Goal: Download file/media

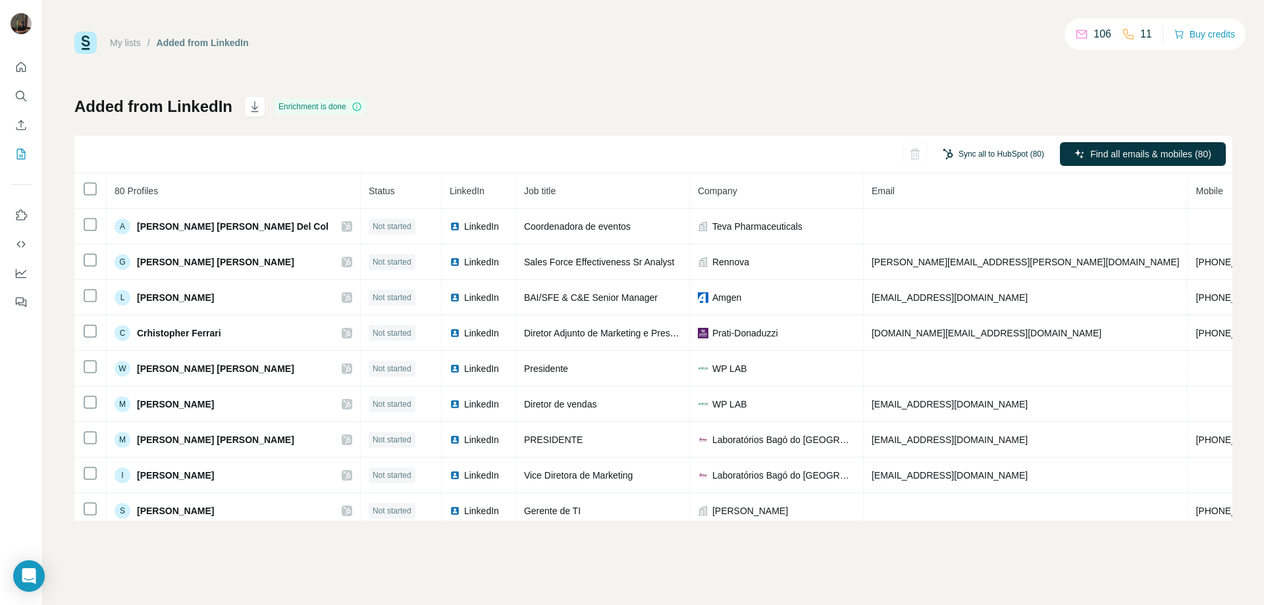
click at [1011, 154] on button "Sync all to HubSpot (80)" at bounding box center [994, 154] width 120 height 20
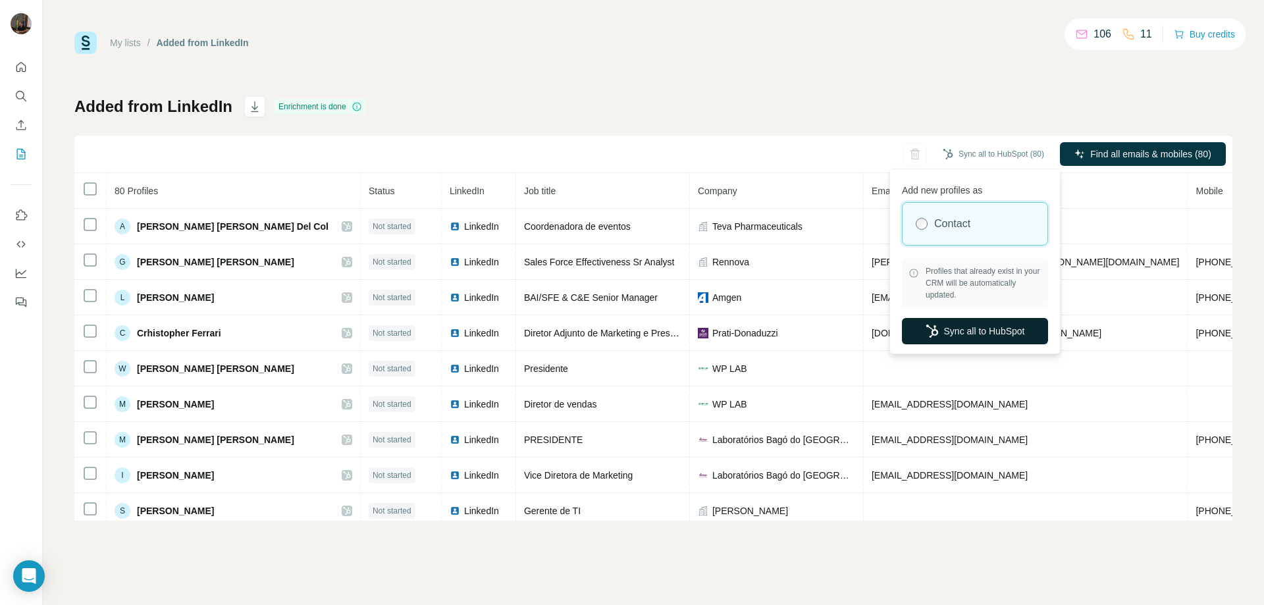
click at [981, 328] on button "Sync all to HubSpot" at bounding box center [975, 331] width 146 height 26
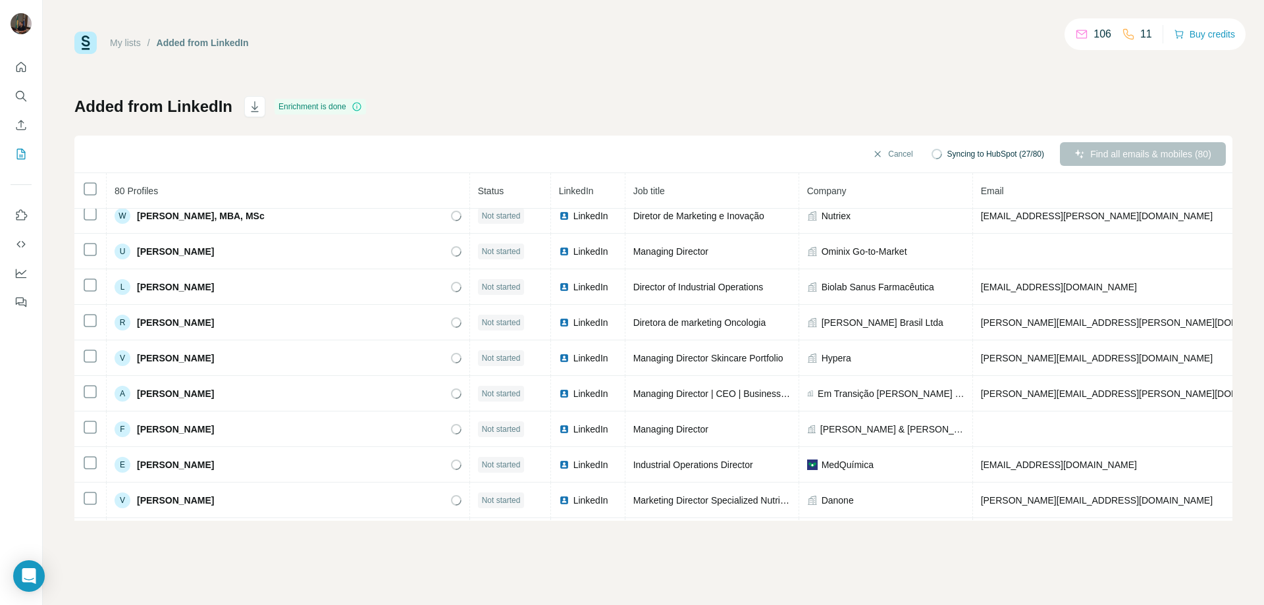
scroll to position [2473, 0]
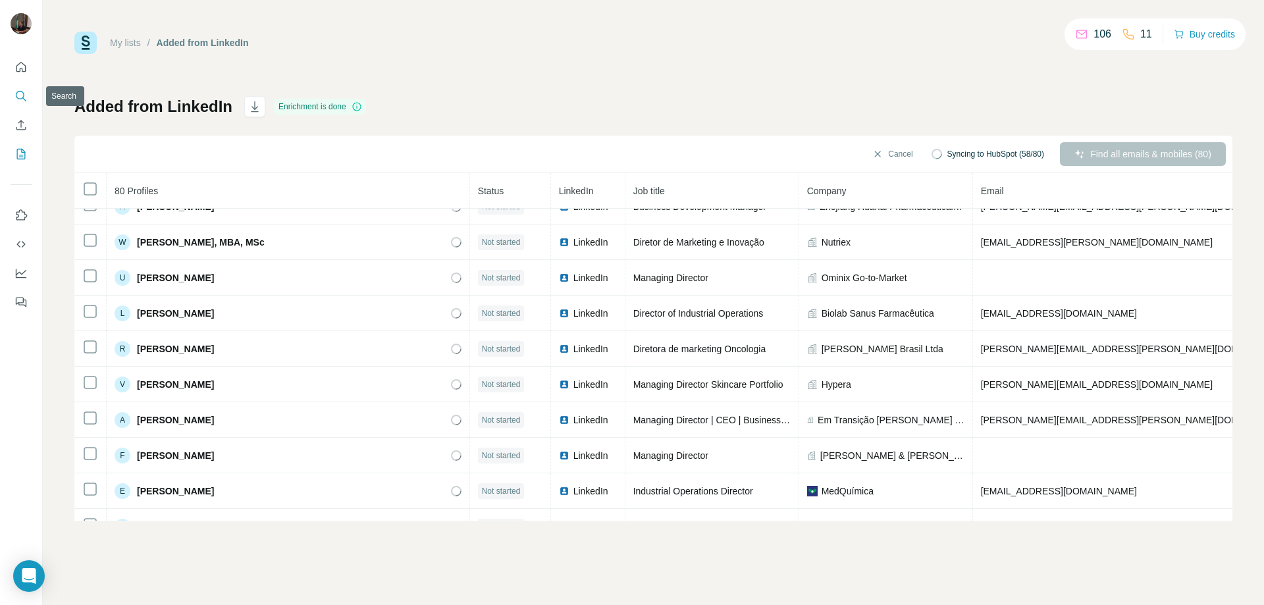
click at [16, 99] on icon "Search" at bounding box center [20, 96] width 13 height 13
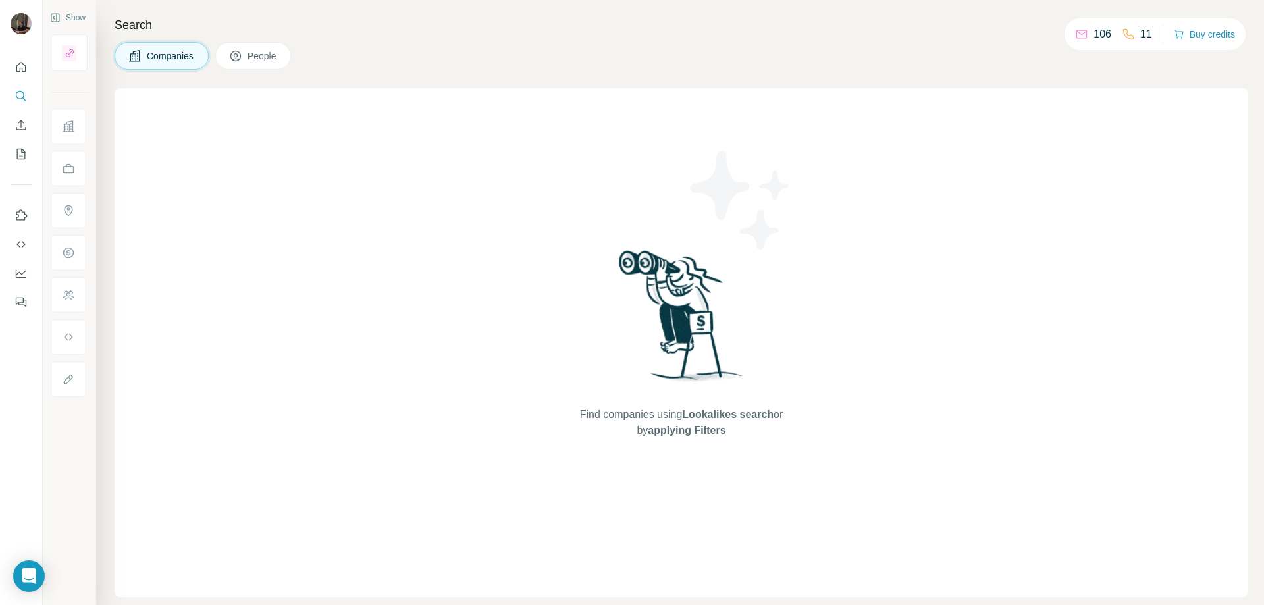
click at [250, 61] on button "People" at bounding box center [253, 56] width 76 height 28
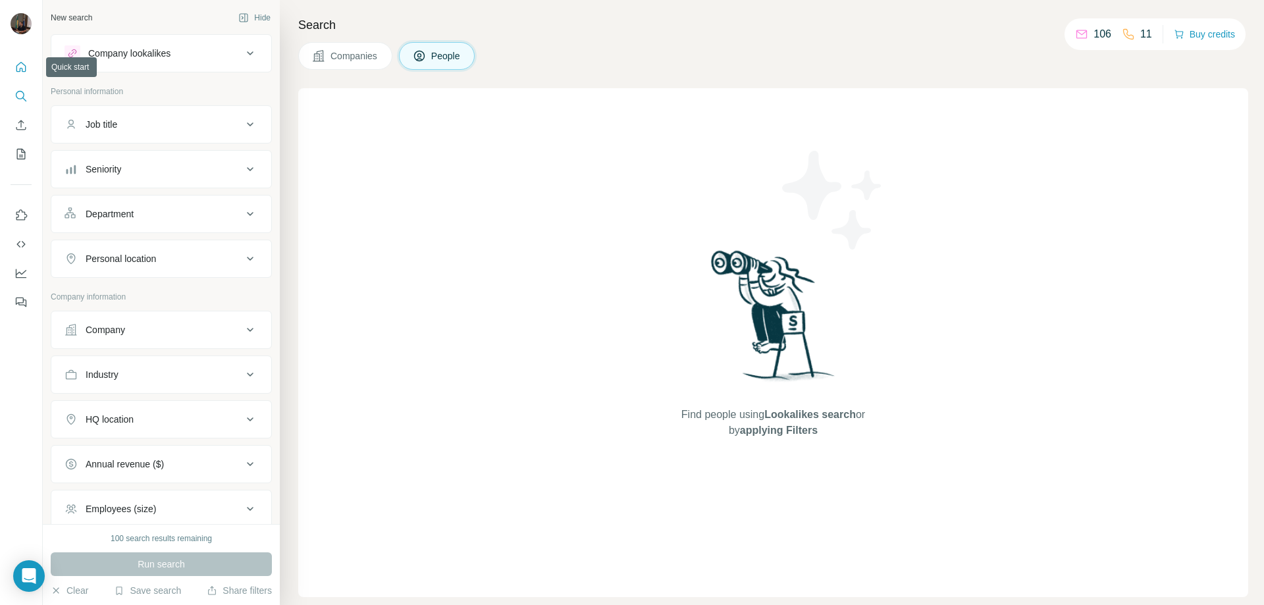
click at [17, 66] on icon "Quick start" at bounding box center [21, 67] width 10 height 10
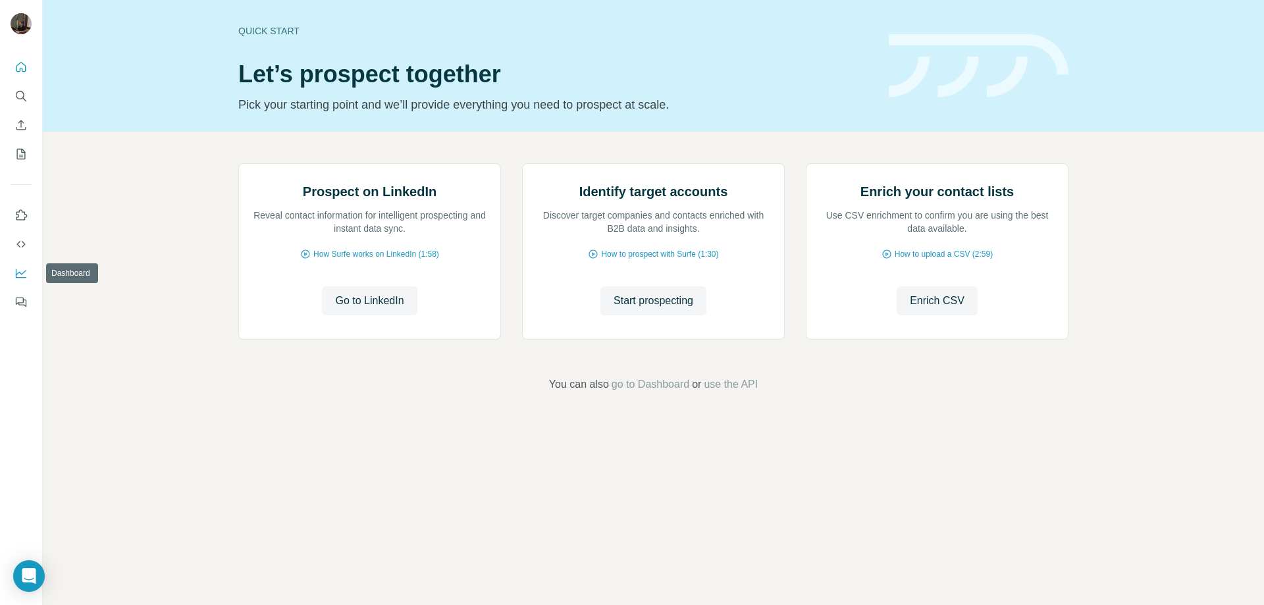
click at [24, 277] on icon "Dashboard" at bounding box center [20, 273] width 13 height 13
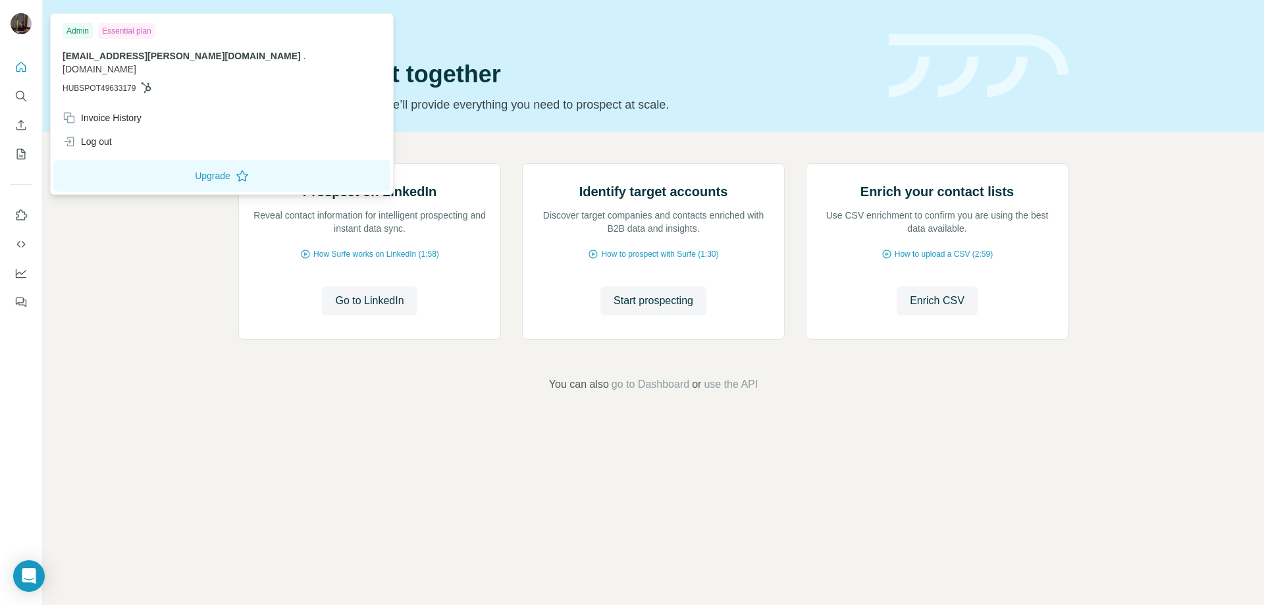
click at [15, 23] on img at bounding box center [21, 23] width 21 height 21
click at [23, 65] on icon "Quick start" at bounding box center [20, 67] width 13 height 13
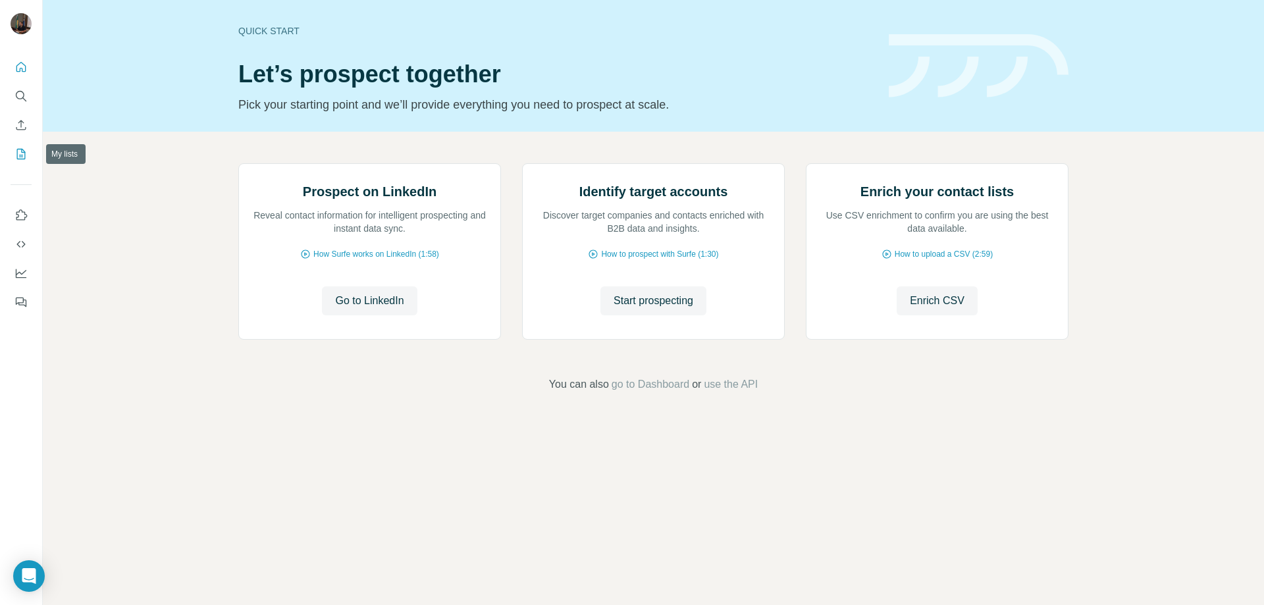
click at [21, 154] on icon "My lists" at bounding box center [20, 154] width 13 height 13
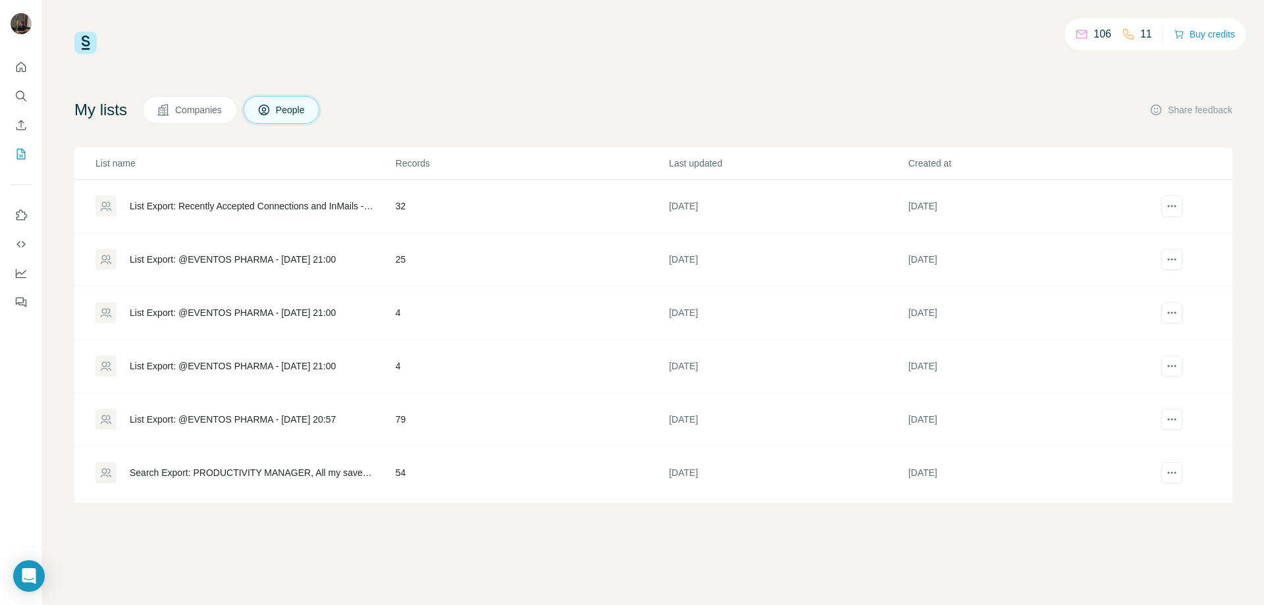
click at [270, 421] on div "List Export: @EVENTOS PHARMA - [DATE] 20:57" at bounding box center [233, 419] width 206 height 13
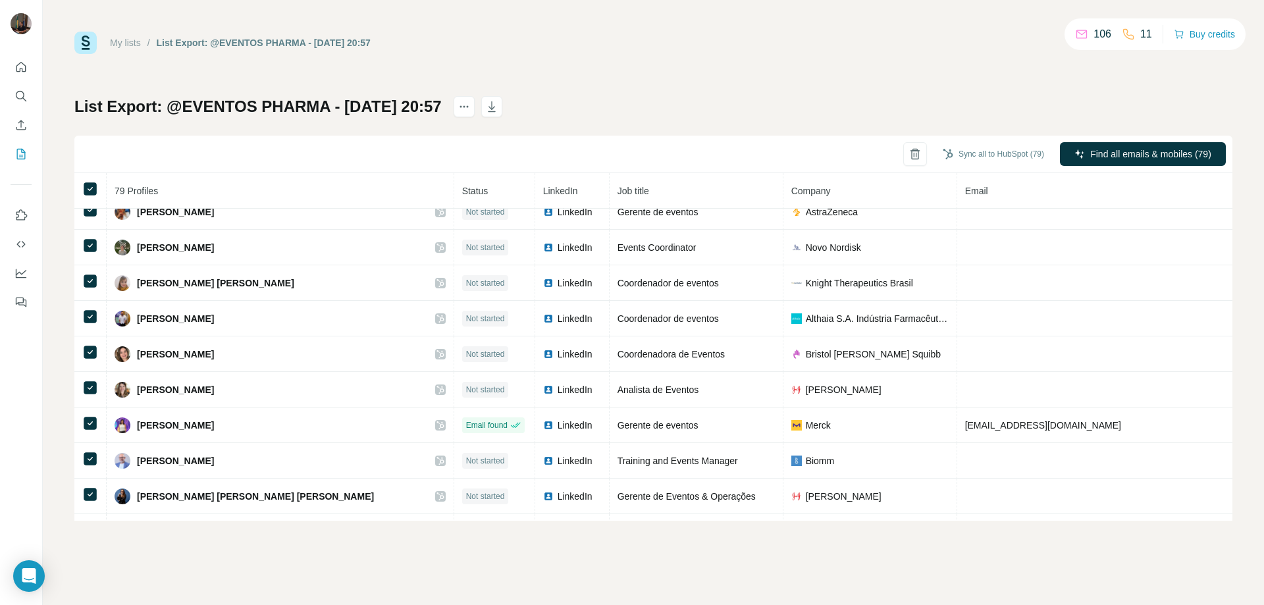
scroll to position [2504, 0]
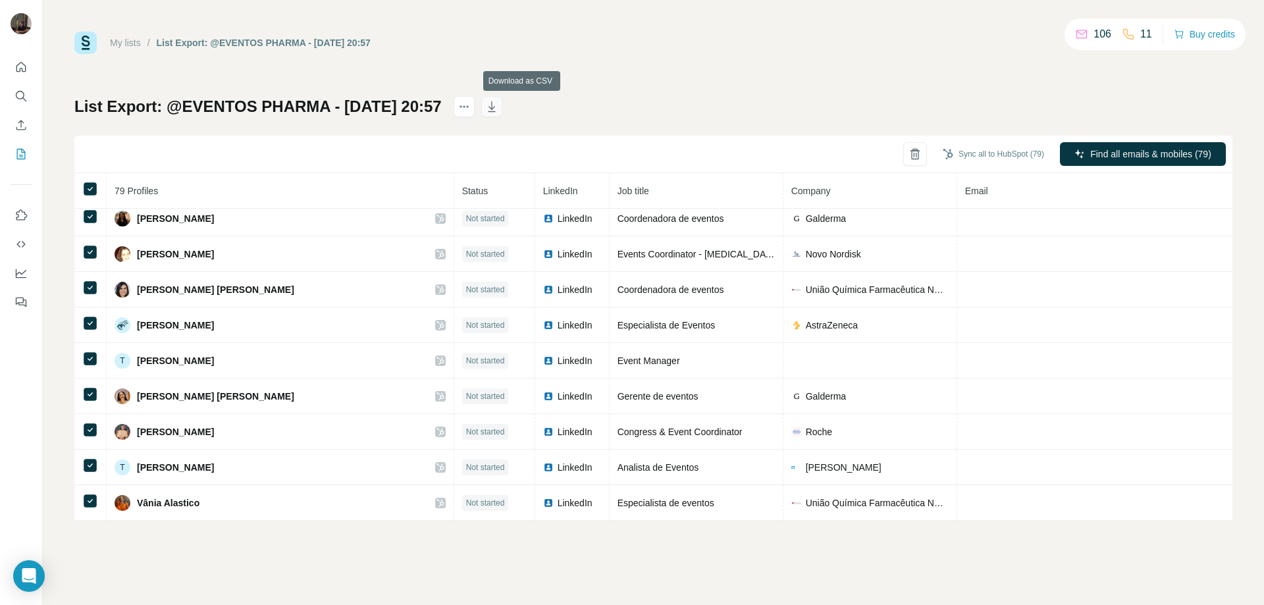
click at [499, 111] on icon "button" at bounding box center [491, 106] width 13 height 13
click at [126, 42] on link "My lists" at bounding box center [125, 43] width 31 height 11
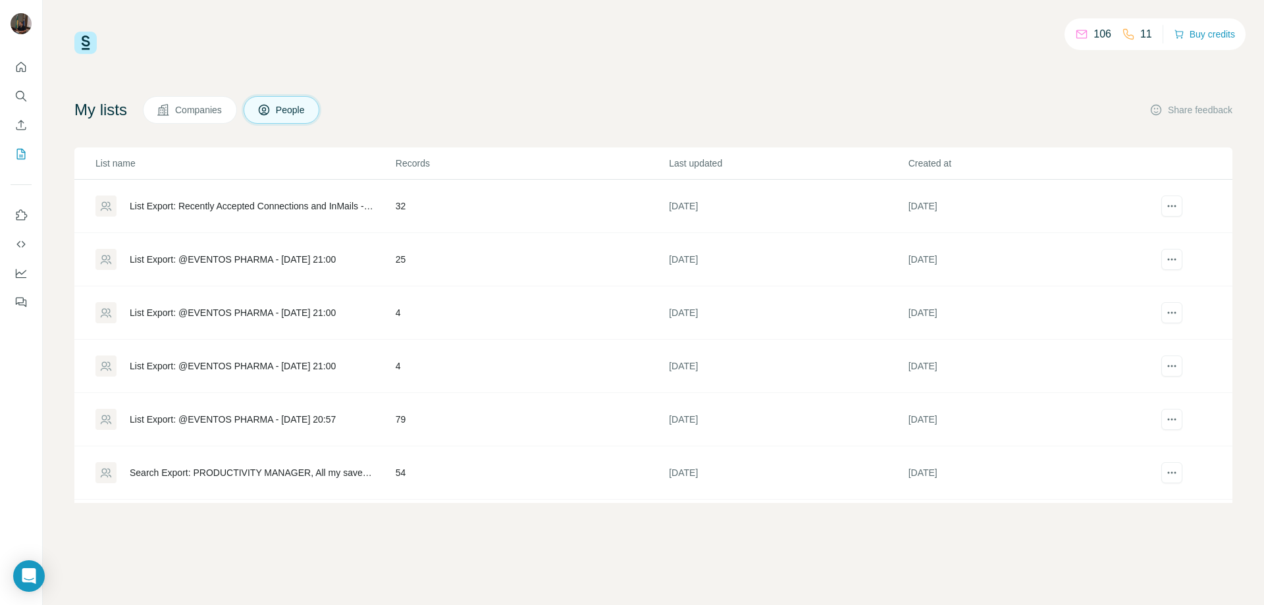
click at [477, 57] on div "106 11 Buy credits My lists Companies People Share feedback List name Records L…" at bounding box center [653, 268] width 1158 height 472
click at [1133, 282] on span "Download list as CSV" at bounding box center [1117, 286] width 89 height 13
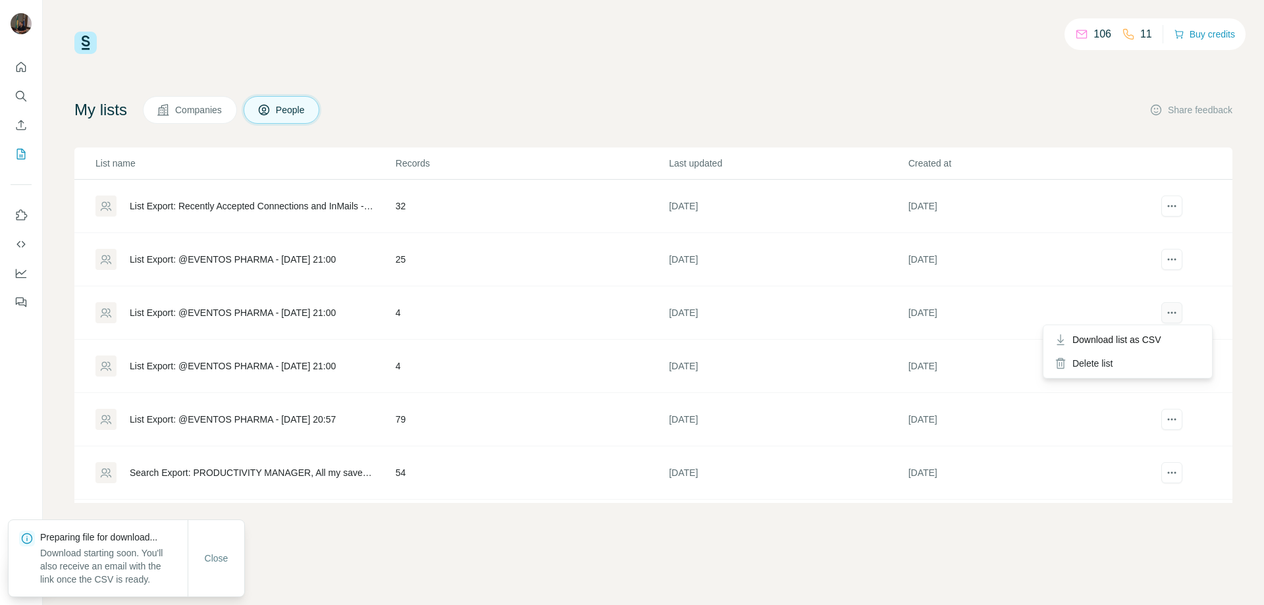
click at [1166, 315] on icon "actions" at bounding box center [1172, 312] width 13 height 13
click at [1143, 337] on span "Download list as CSV" at bounding box center [1117, 339] width 89 height 13
click at [1166, 368] on icon "actions" at bounding box center [1172, 366] width 13 height 13
click at [1117, 391] on span "Download list as CSV" at bounding box center [1117, 393] width 89 height 13
click at [1166, 418] on icon "actions" at bounding box center [1172, 419] width 13 height 13
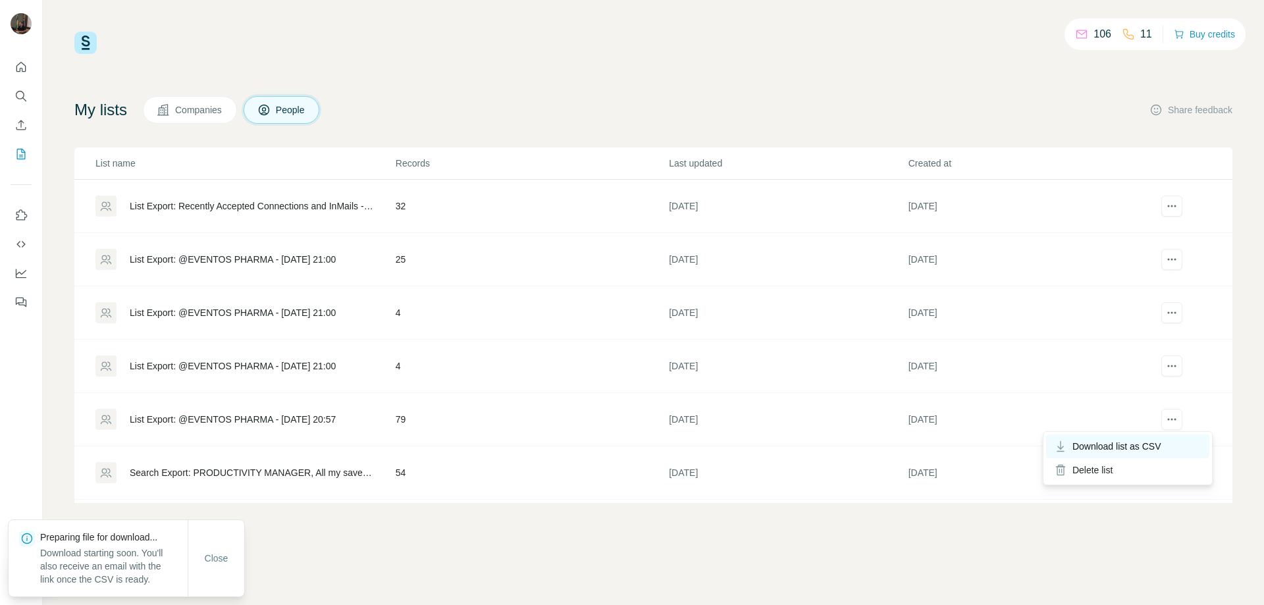
click at [1134, 445] on span "Download list as CSV" at bounding box center [1117, 446] width 89 height 13
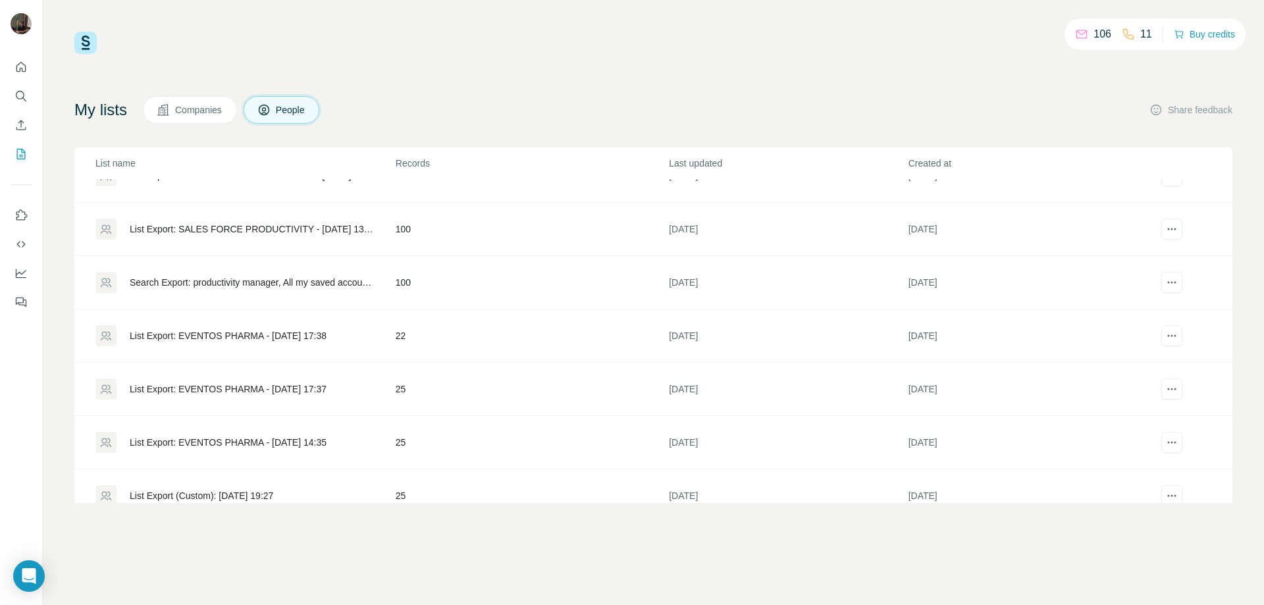
scroll to position [637, 0]
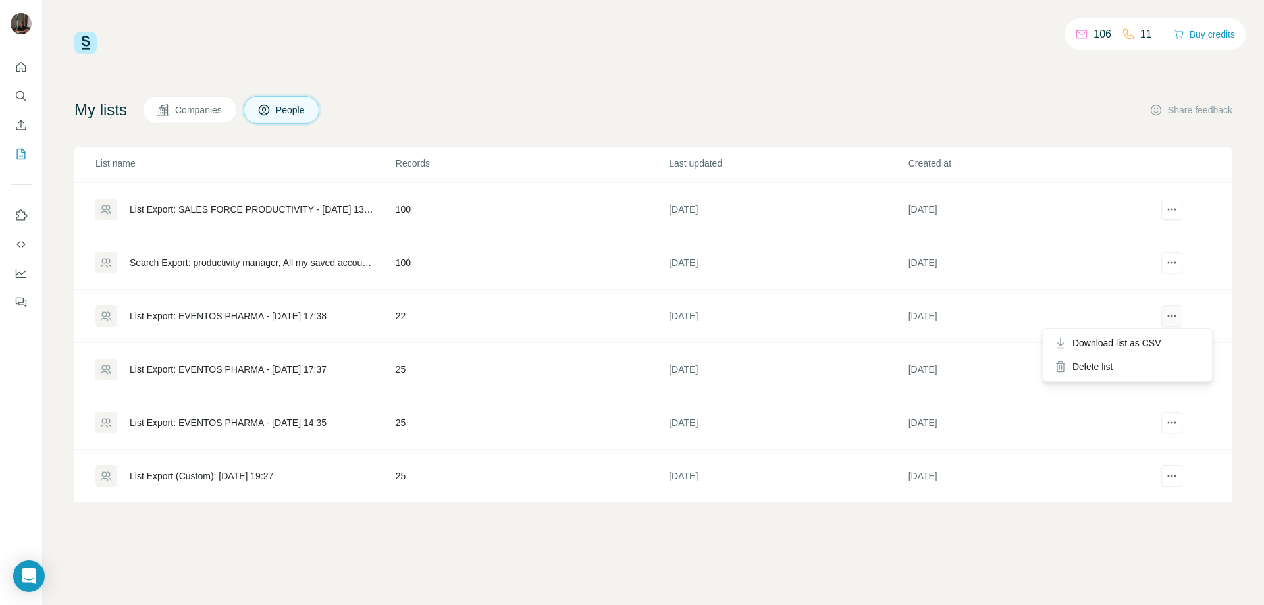
click at [1166, 311] on icon "actions" at bounding box center [1172, 316] width 13 height 13
click at [1119, 346] on span "Download list as CSV" at bounding box center [1117, 343] width 89 height 13
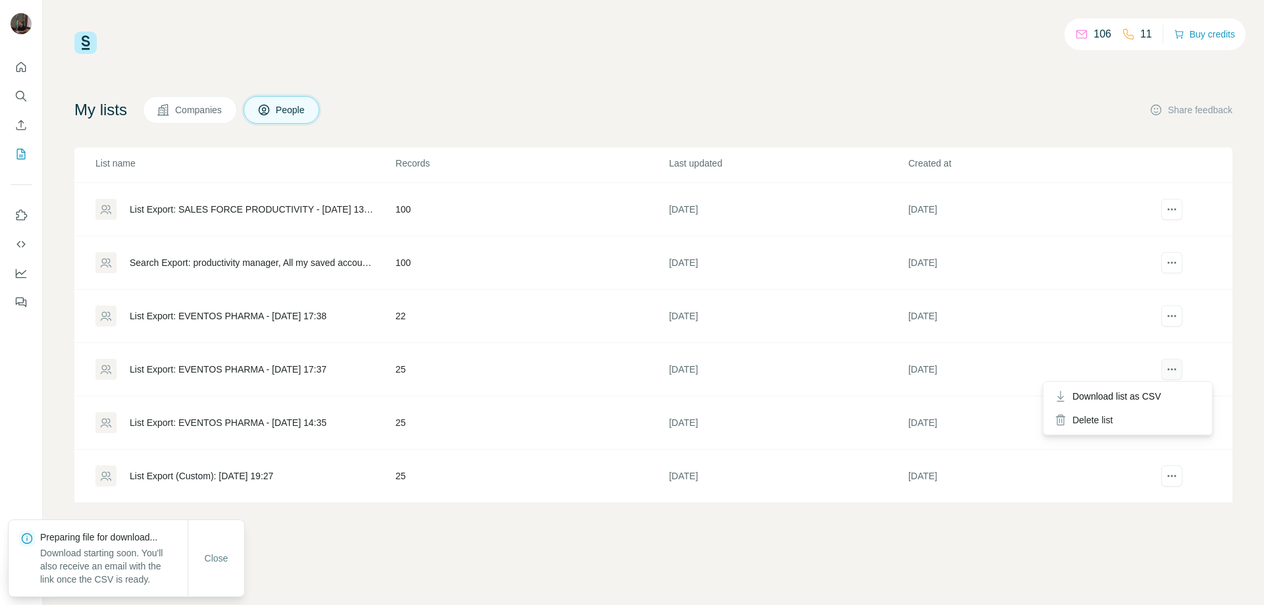
click at [1166, 371] on icon "actions" at bounding box center [1172, 369] width 13 height 13
click at [1139, 394] on span "Download list as CSV" at bounding box center [1117, 396] width 89 height 13
click at [1169, 427] on icon "actions" at bounding box center [1172, 422] width 13 height 13
click at [1150, 451] on span "Download list as CSV" at bounding box center [1117, 449] width 89 height 13
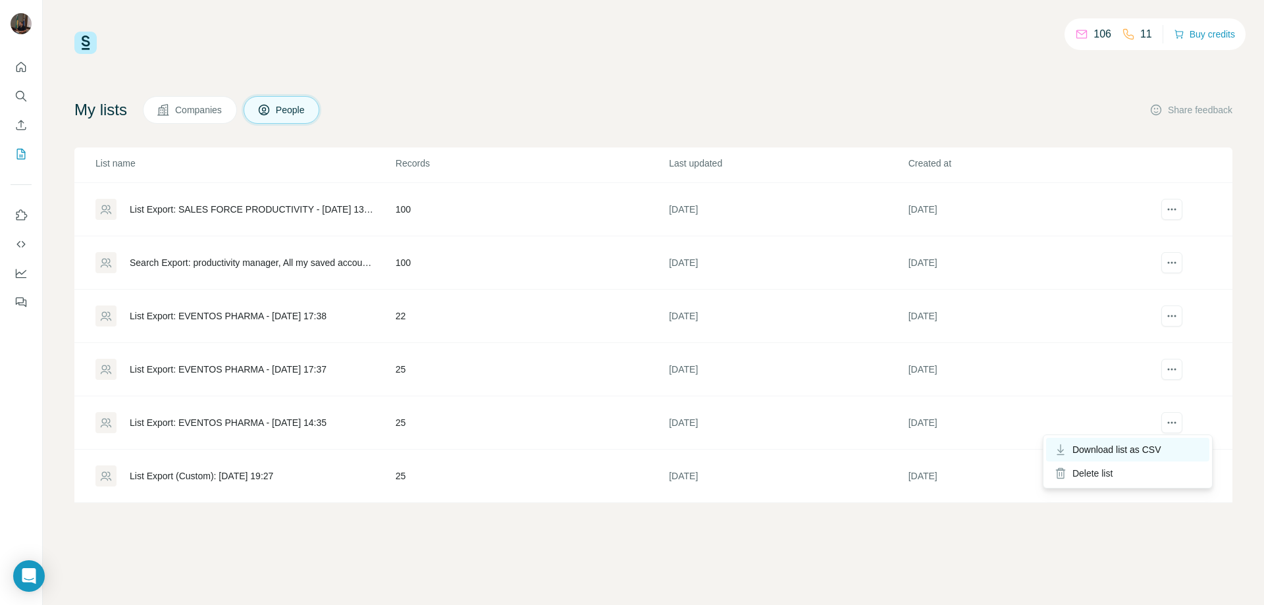
click at [1123, 449] on span "Download list as CSV" at bounding box center [1117, 449] width 89 height 13
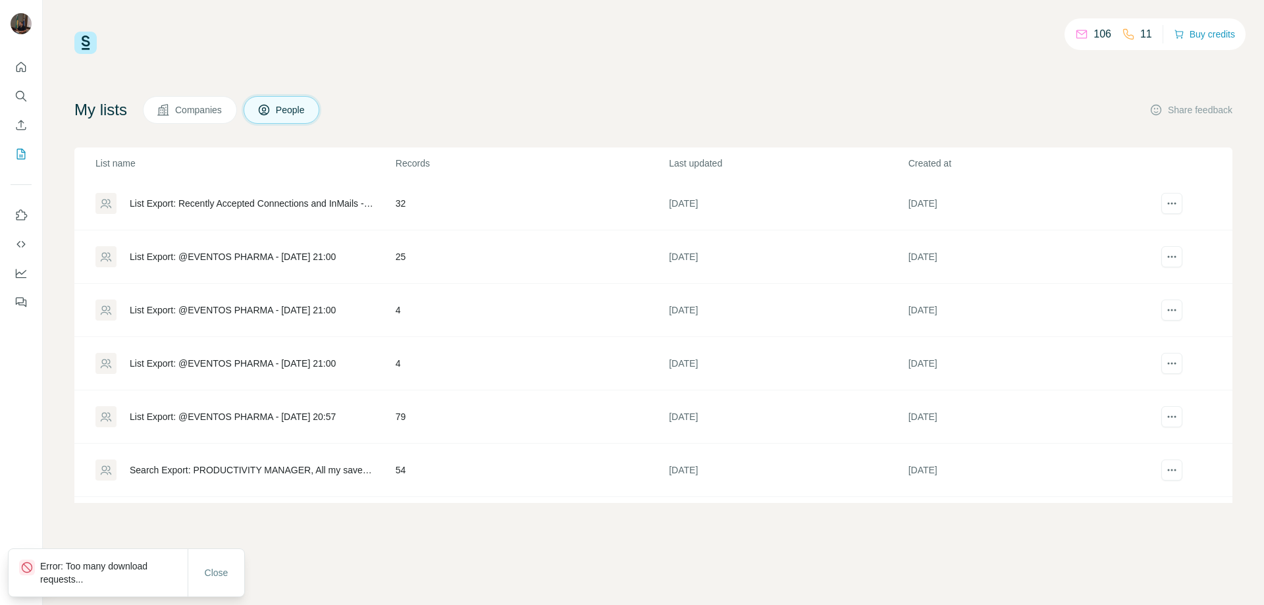
scroll to position [0, 0]
